Goal: Information Seeking & Learning: Learn about a topic

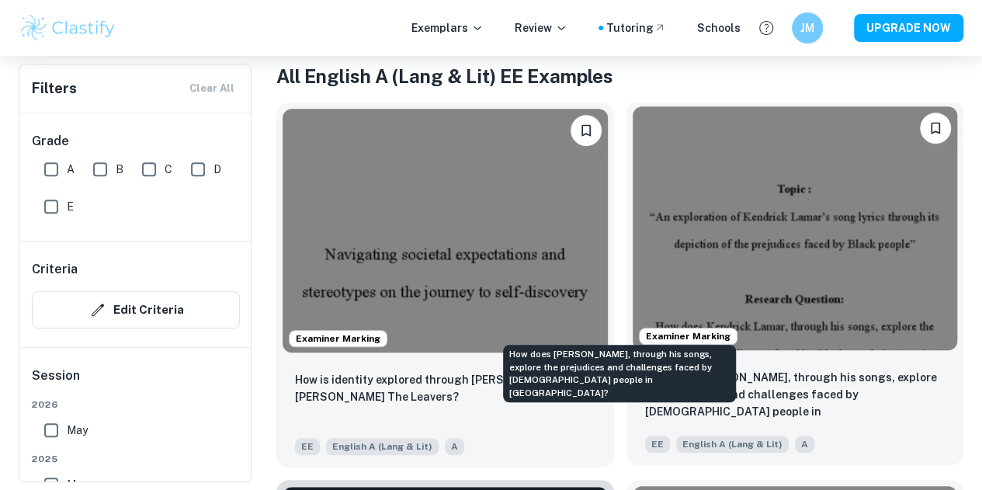
scroll to position [233, 0]
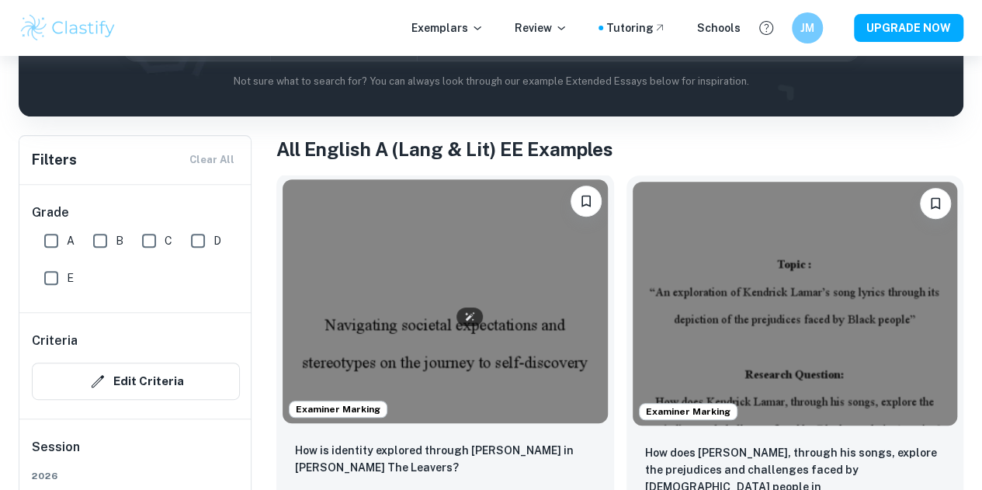
click at [435, 300] on img at bounding box center [445, 301] width 325 height 244
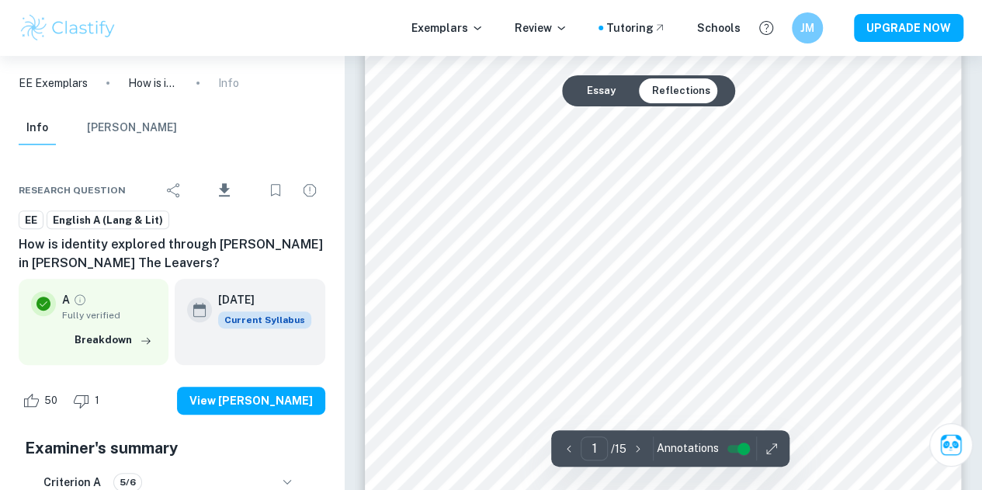
scroll to position [233, 0]
click at [47, 29] on img at bounding box center [68, 27] width 99 height 31
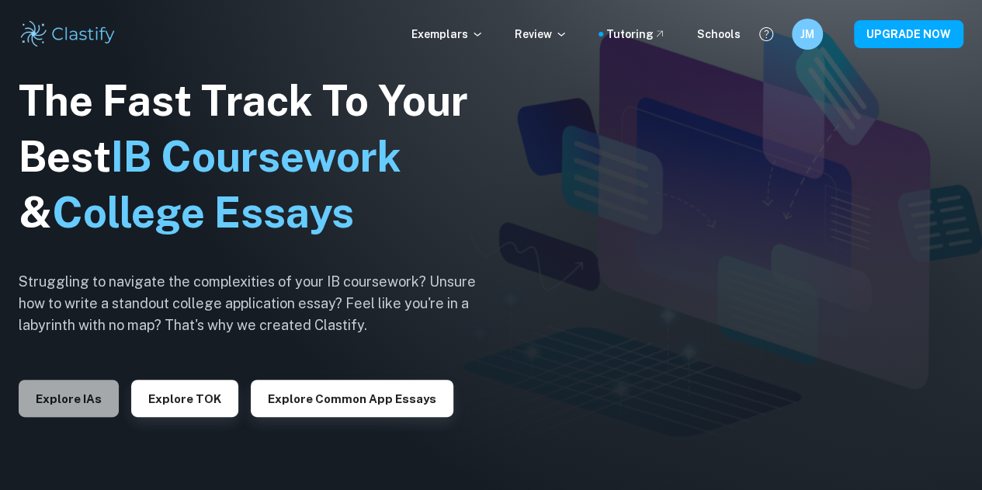
click at [65, 406] on button "Explore IAs" at bounding box center [69, 398] width 100 height 37
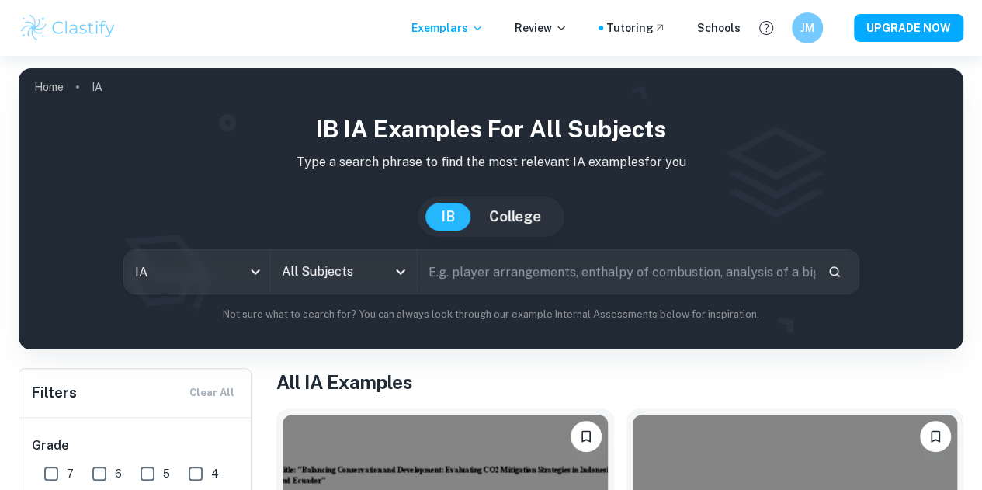
click at [345, 288] on div "All Subjects" at bounding box center [344, 271] width 146 height 43
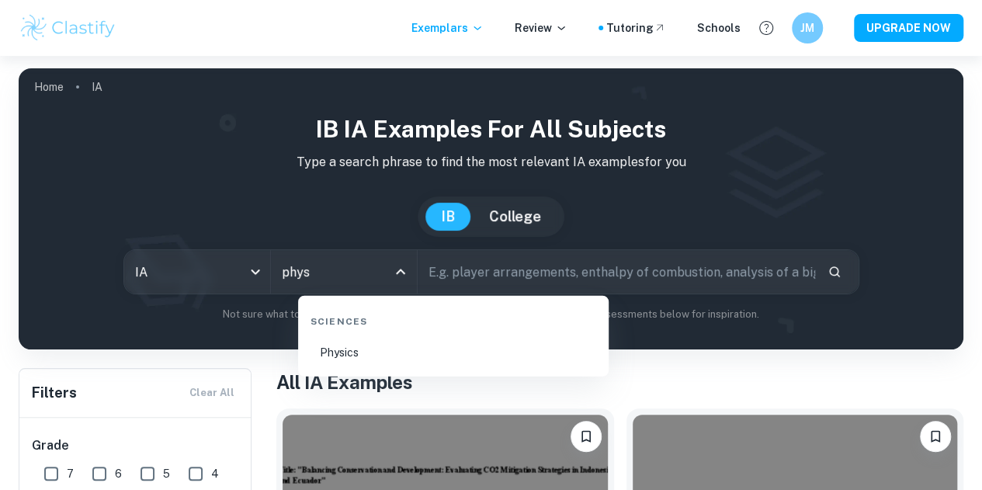
click at [385, 349] on li "Physics" at bounding box center [453, 353] width 298 height 36
type input "Physics"
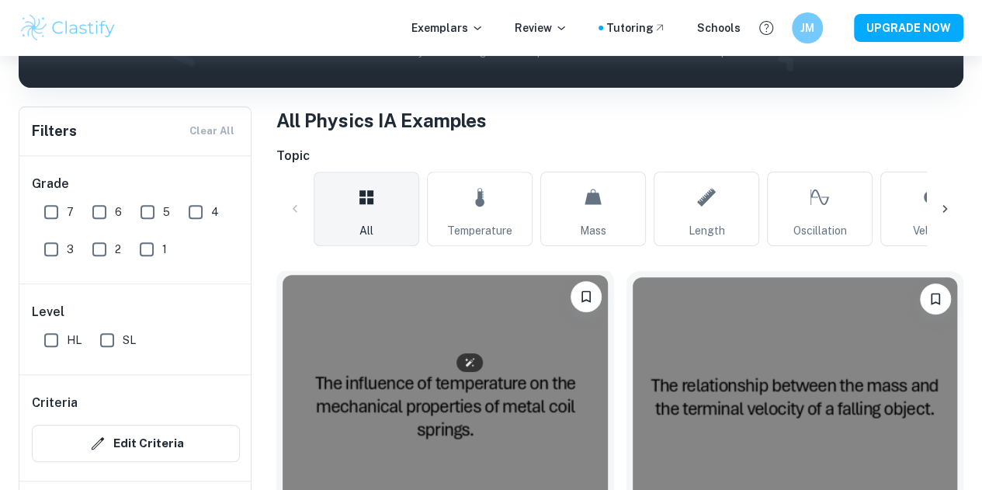
scroll to position [311, 0]
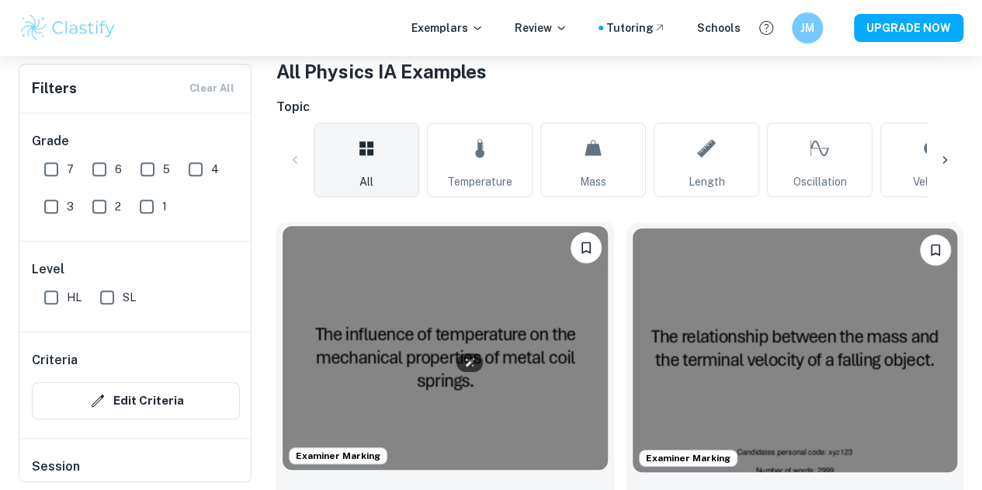
click at [408, 314] on img at bounding box center [445, 348] width 325 height 244
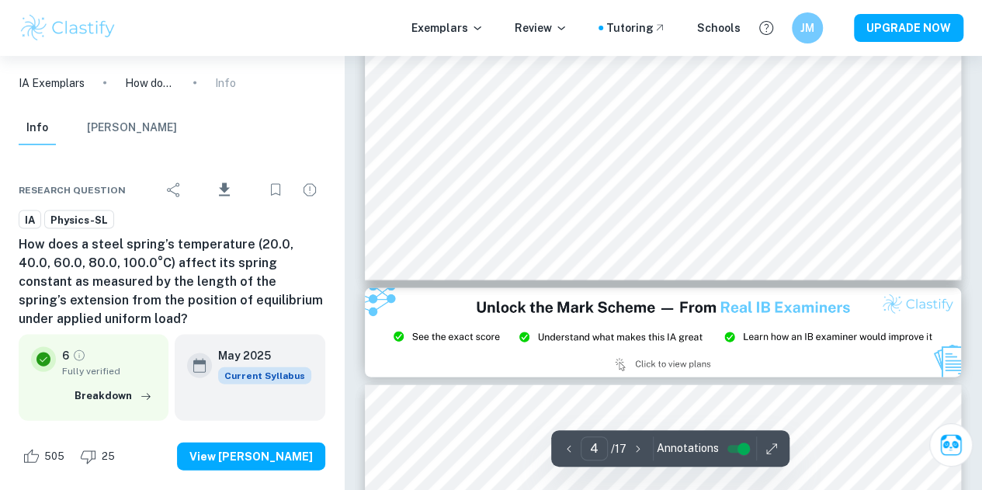
scroll to position [5401, 0]
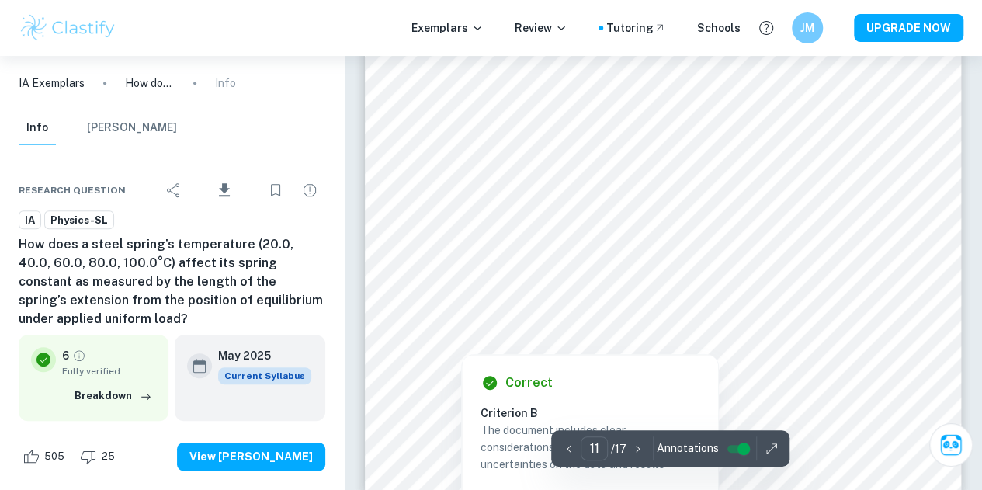
type input "12"
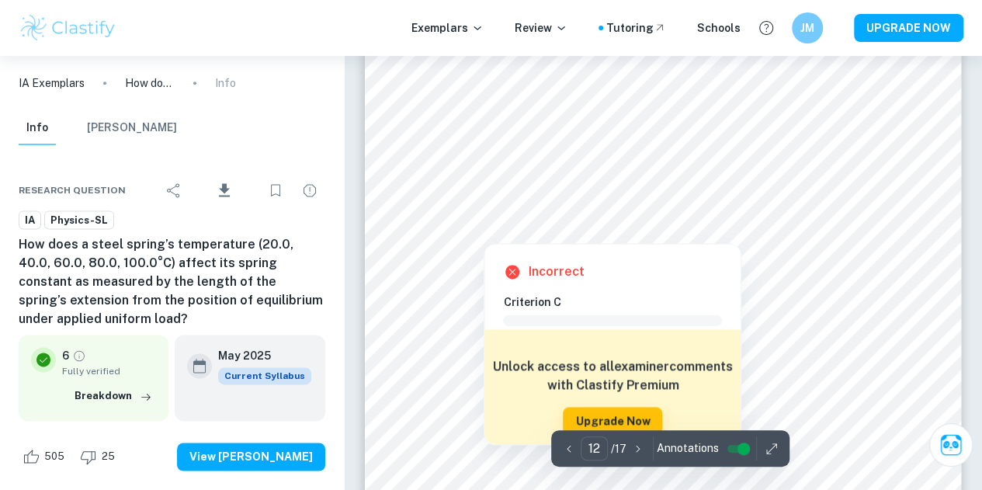
scroll to position [9825, 0]
